Goal: Transaction & Acquisition: Book appointment/travel/reservation

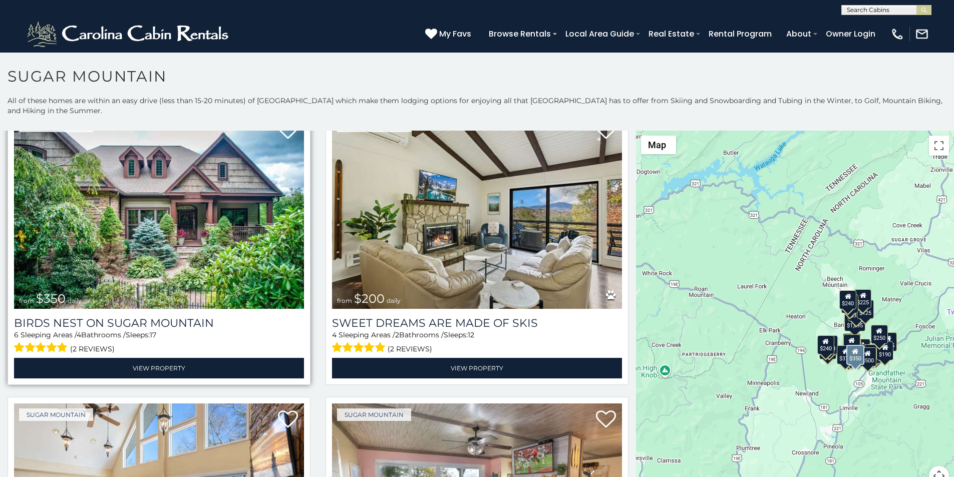
scroll to position [355, 0]
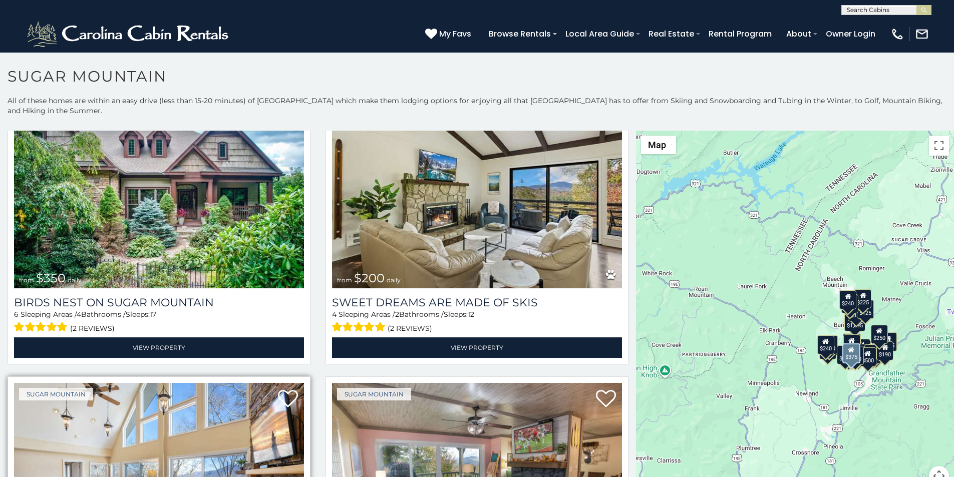
click at [71, 475] on img at bounding box center [159, 480] width 290 height 194
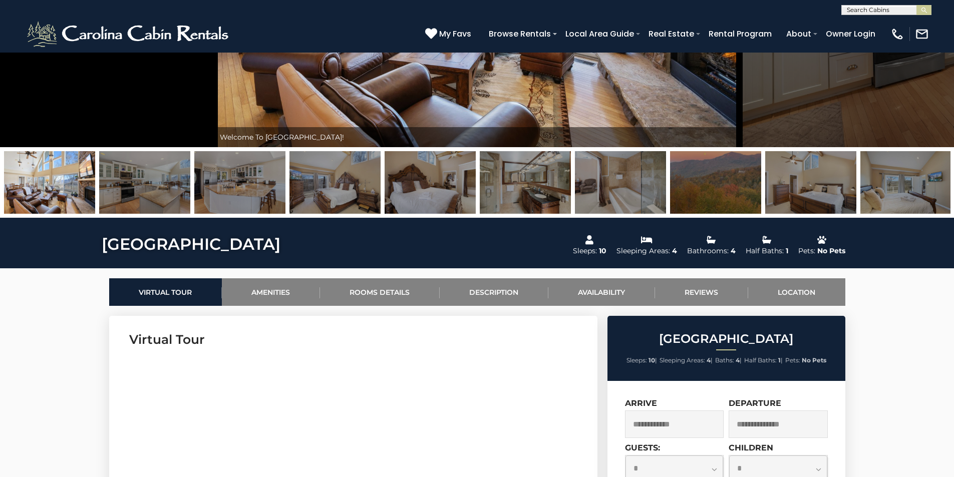
scroll to position [355, 0]
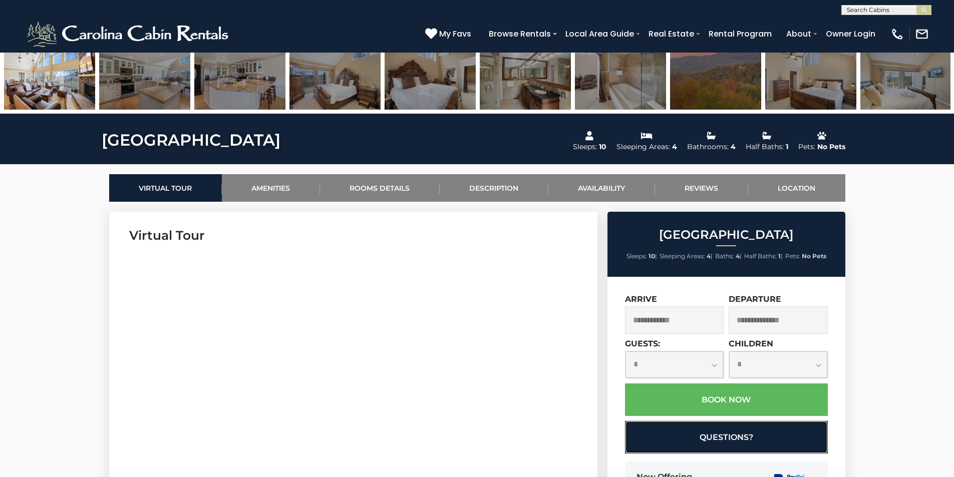
click at [708, 425] on button "Questions?" at bounding box center [726, 437] width 203 height 33
select select "*"
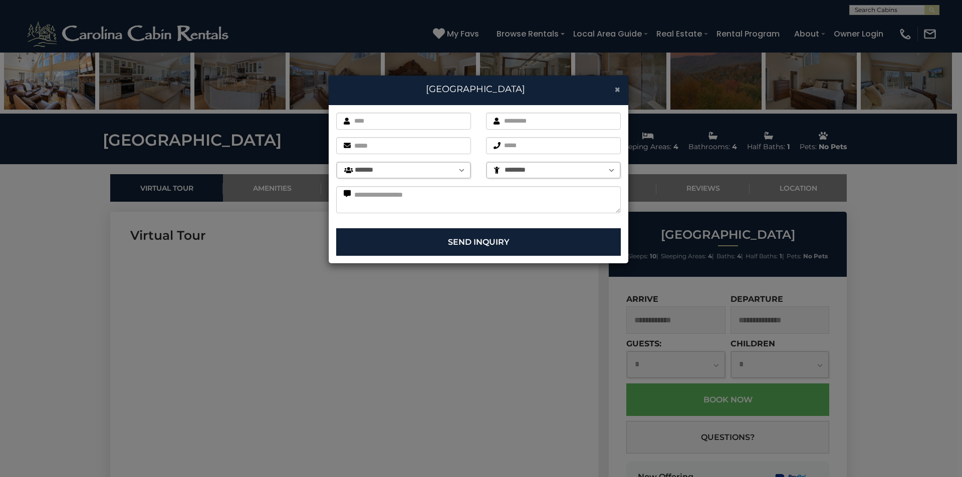
click at [615, 86] on span "×" at bounding box center [617, 89] width 7 height 13
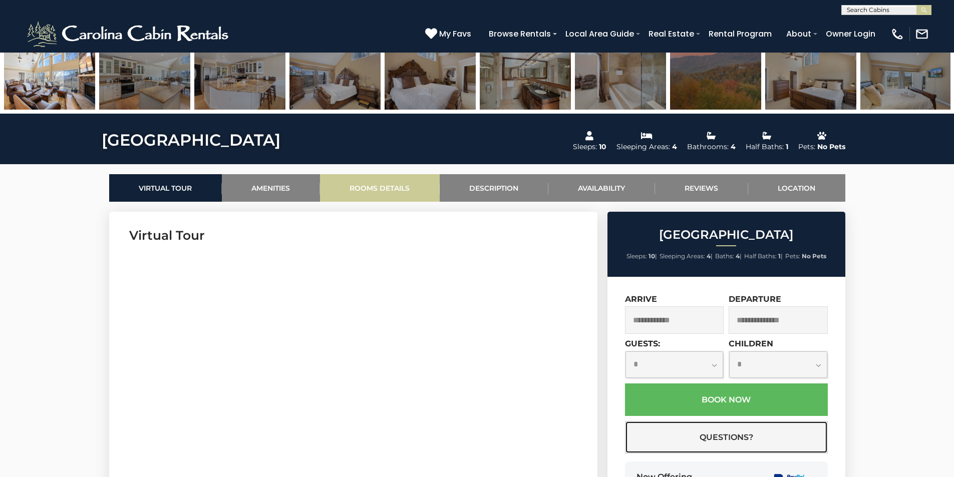
click at [625, 421] on button "Questions?" at bounding box center [726, 437] width 203 height 33
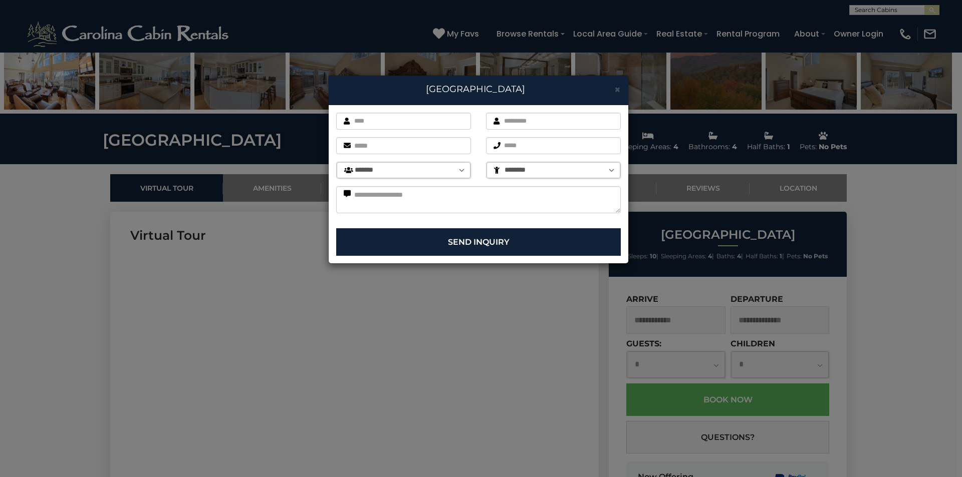
click at [954, 306] on div "× Little Sugar Haven First name is required. Last name is required. Email is re…" at bounding box center [481, 238] width 962 height 477
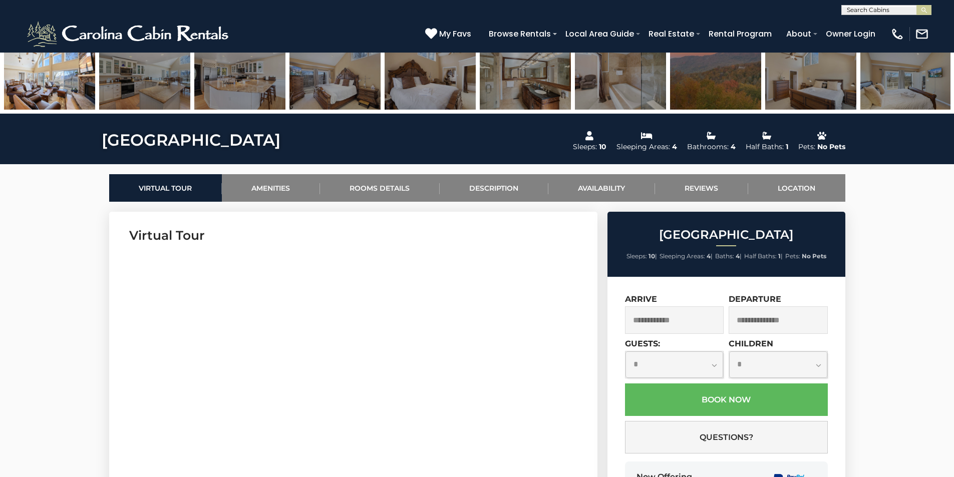
click at [635, 355] on select "**********" at bounding box center [675, 365] width 98 height 27
click at [307, 178] on link "Amenities" at bounding box center [271, 188] width 98 height 28
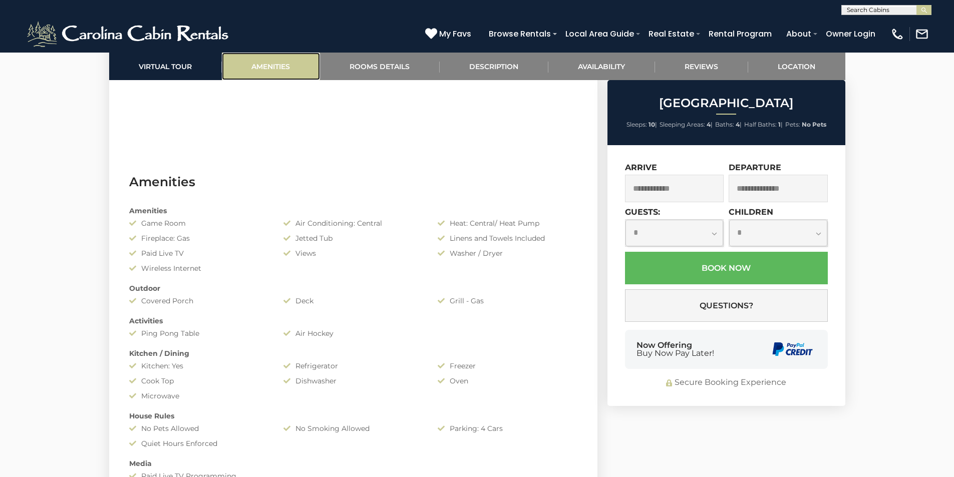
scroll to position [797, 0]
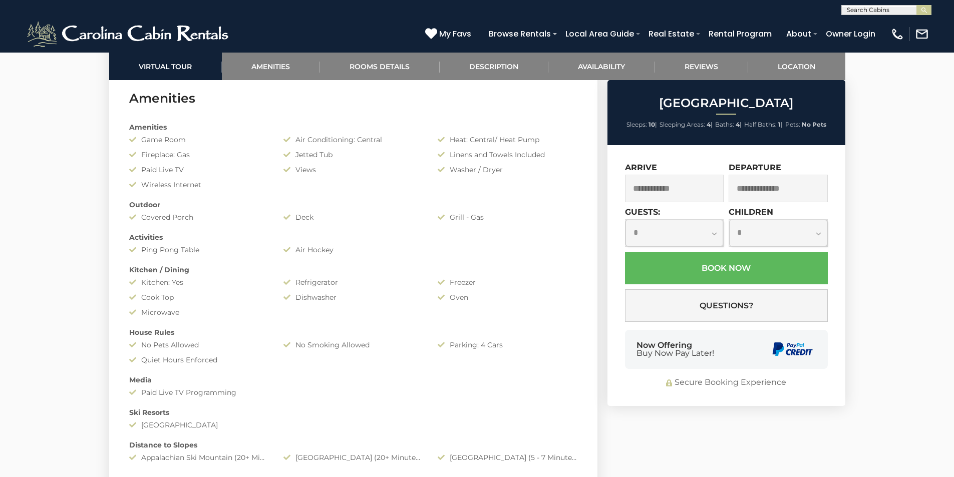
click at [739, 355] on div "Now Offering Buy Now Pay Later!" at bounding box center [726, 349] width 203 height 39
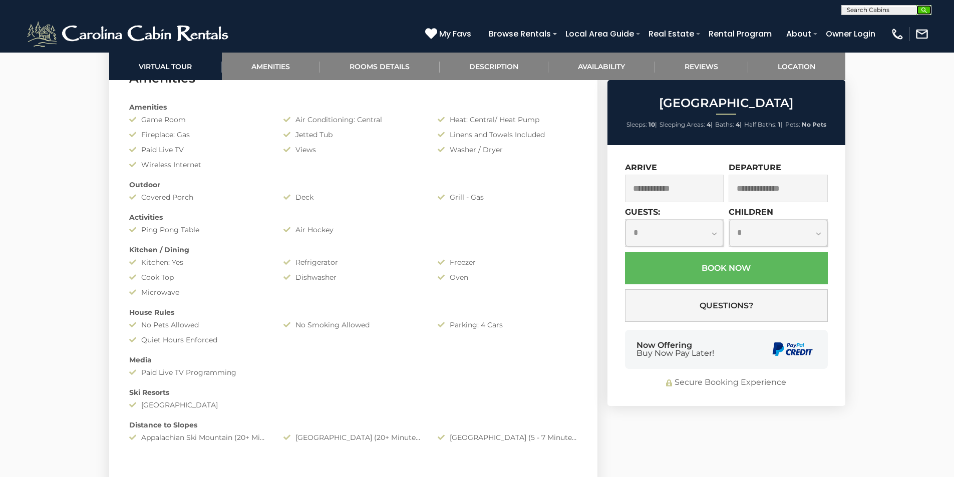
click at [921, 7] on img "submit" at bounding box center [925, 11] width 8 height 8
